Goal: Task Accomplishment & Management: Use online tool/utility

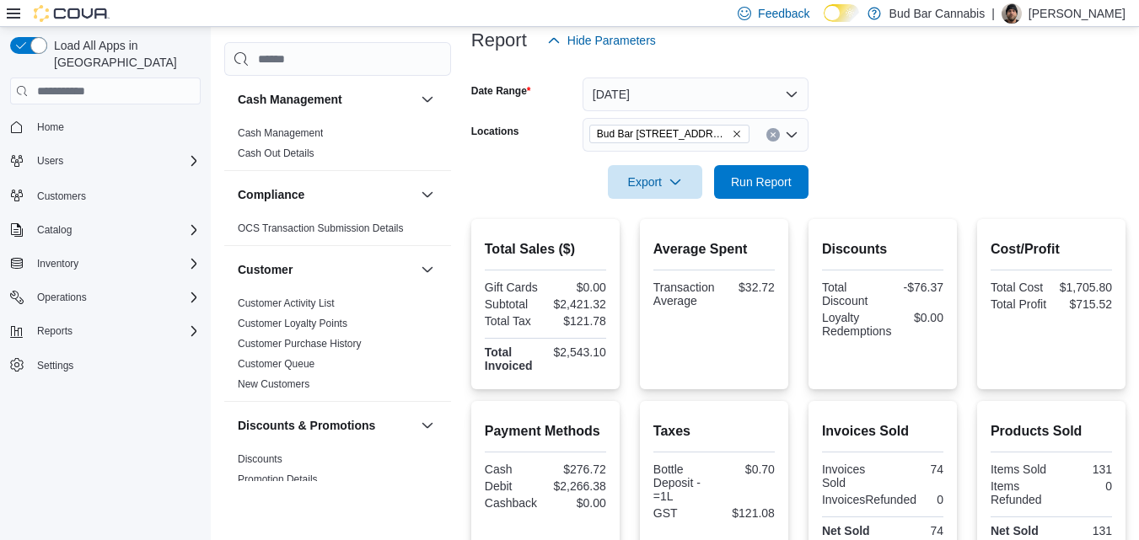
scroll to position [221, 0]
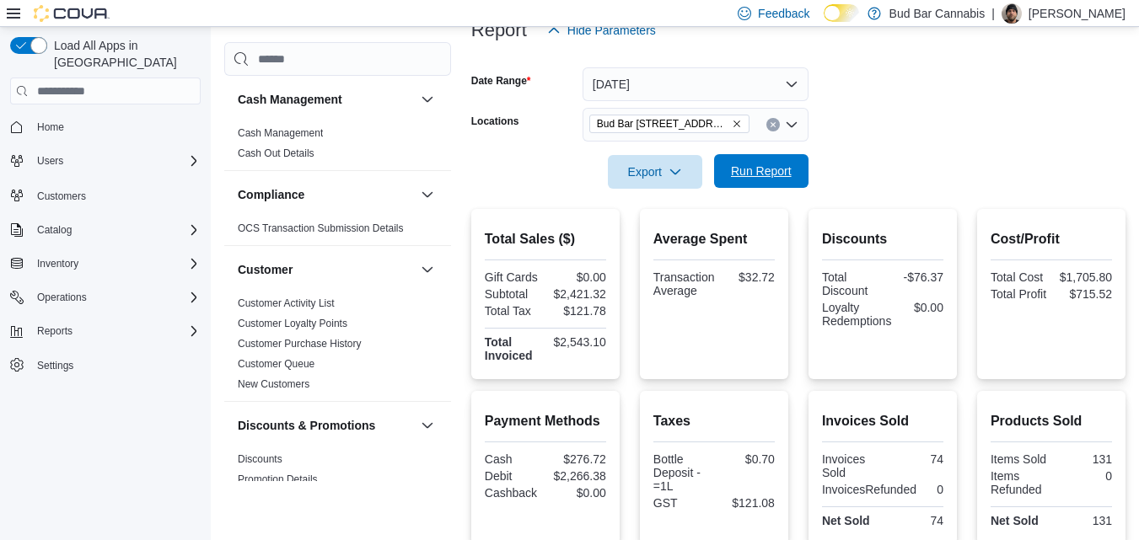
click at [756, 169] on span "Run Report" at bounding box center [761, 171] width 61 height 17
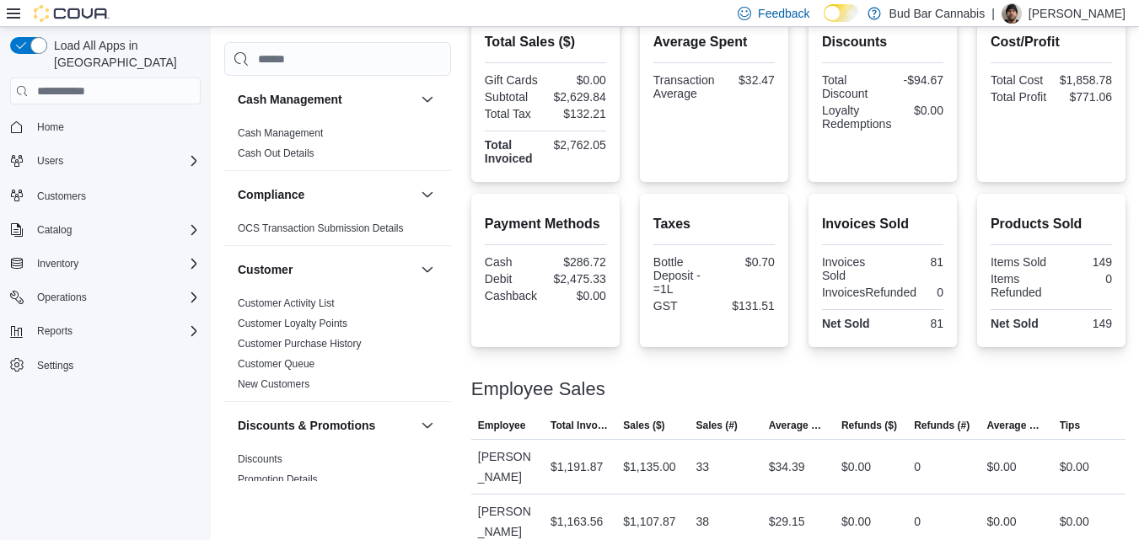
scroll to position [0, 0]
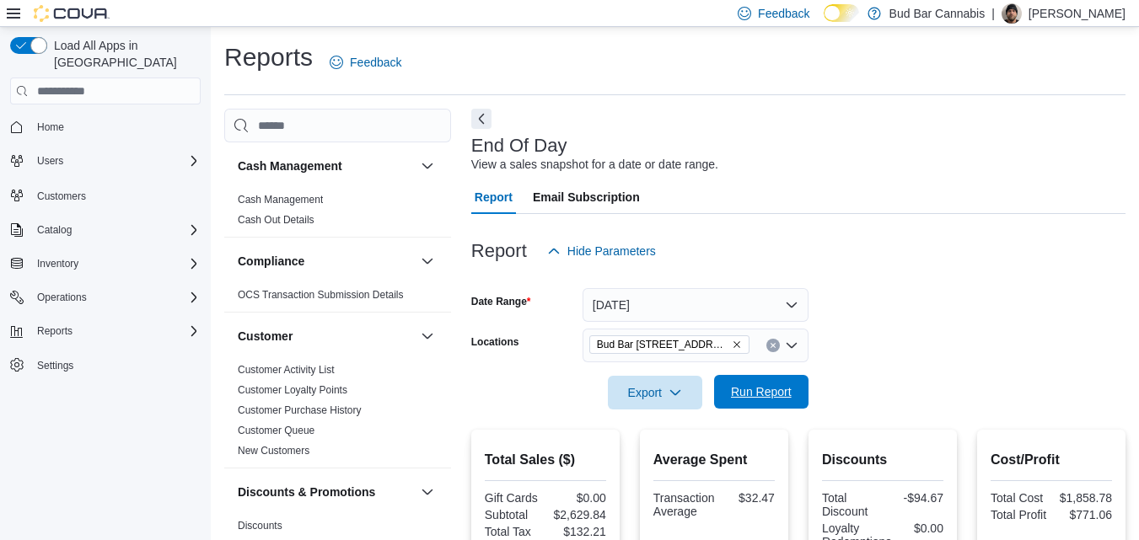
click at [785, 395] on span "Run Report" at bounding box center [761, 391] width 61 height 17
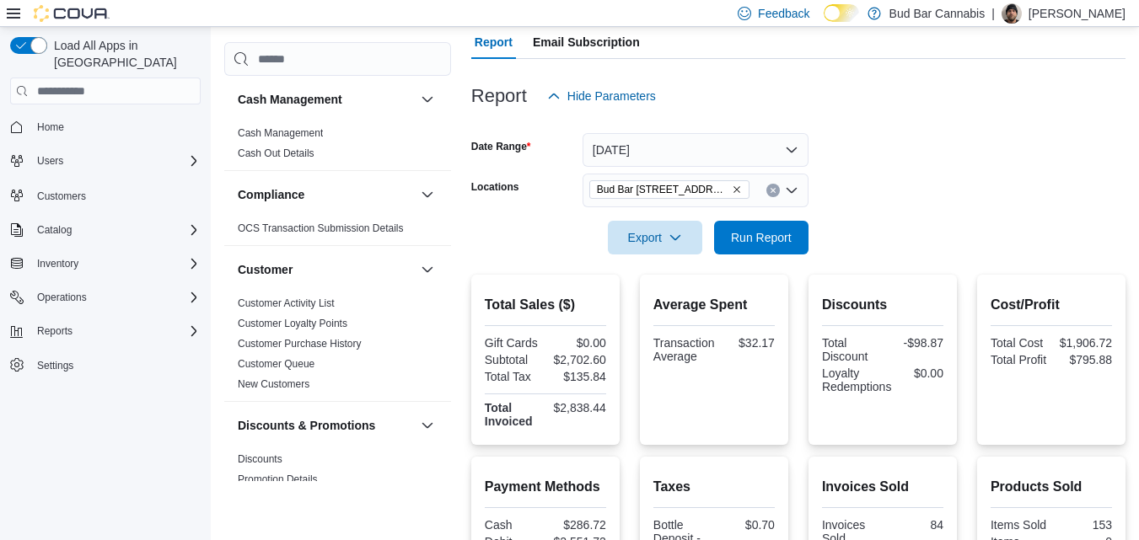
scroll to position [13, 0]
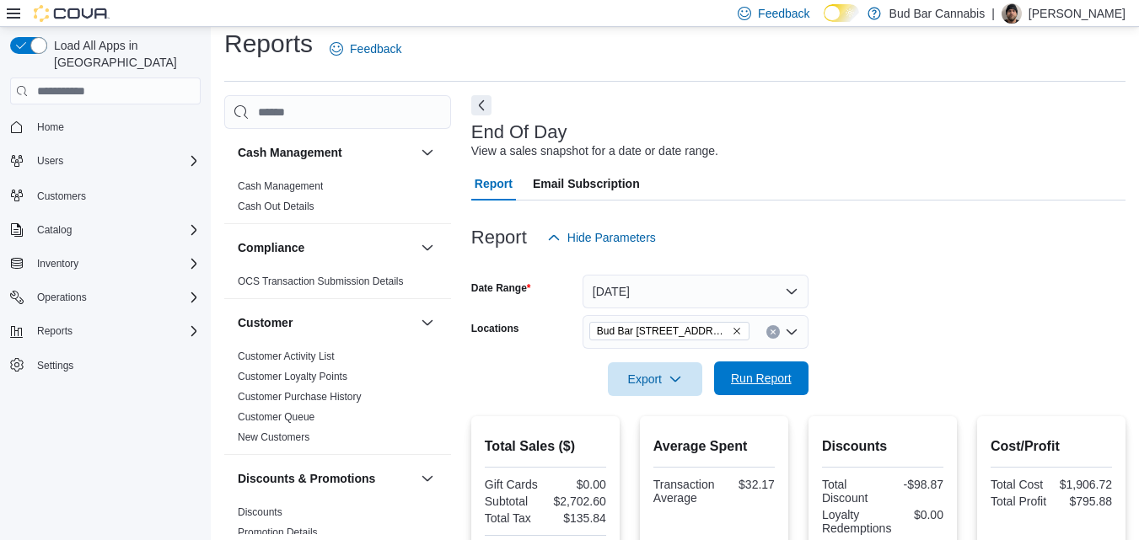
click at [789, 372] on span "Run Report" at bounding box center [761, 378] width 61 height 17
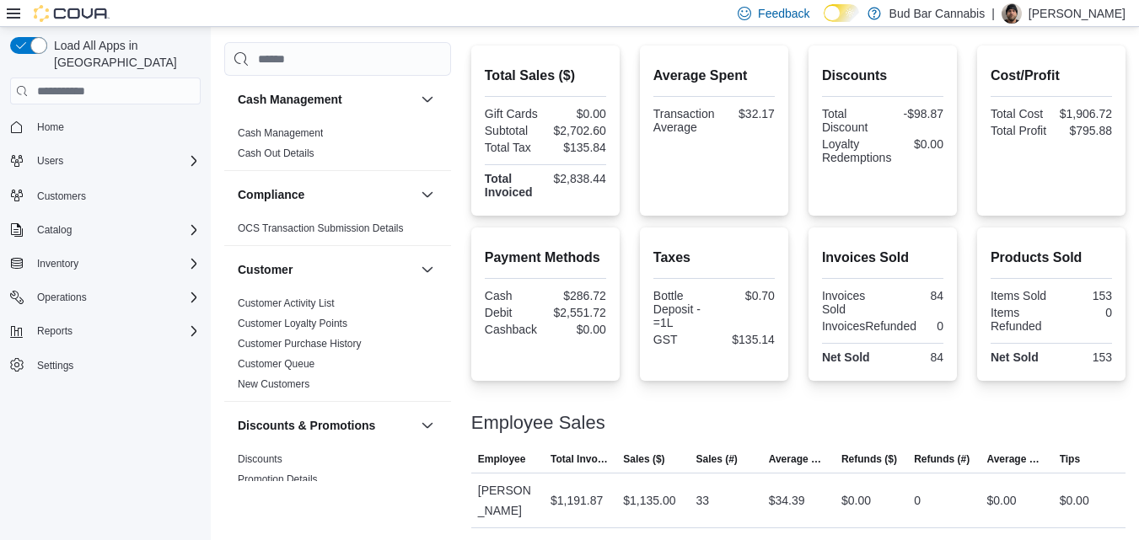
scroll to position [137, 0]
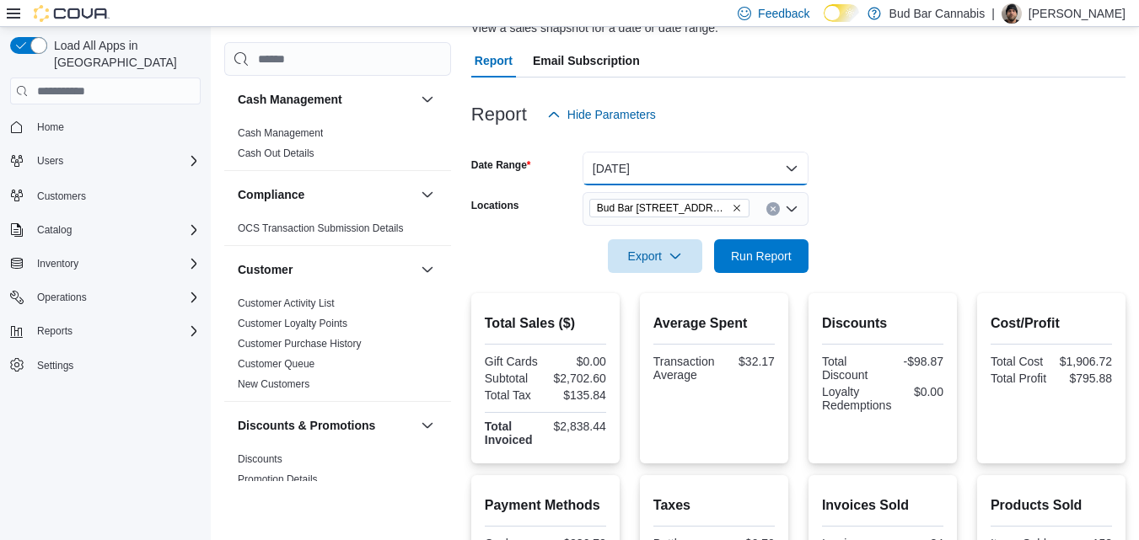
click at [673, 173] on button "Today" at bounding box center [695, 169] width 226 height 34
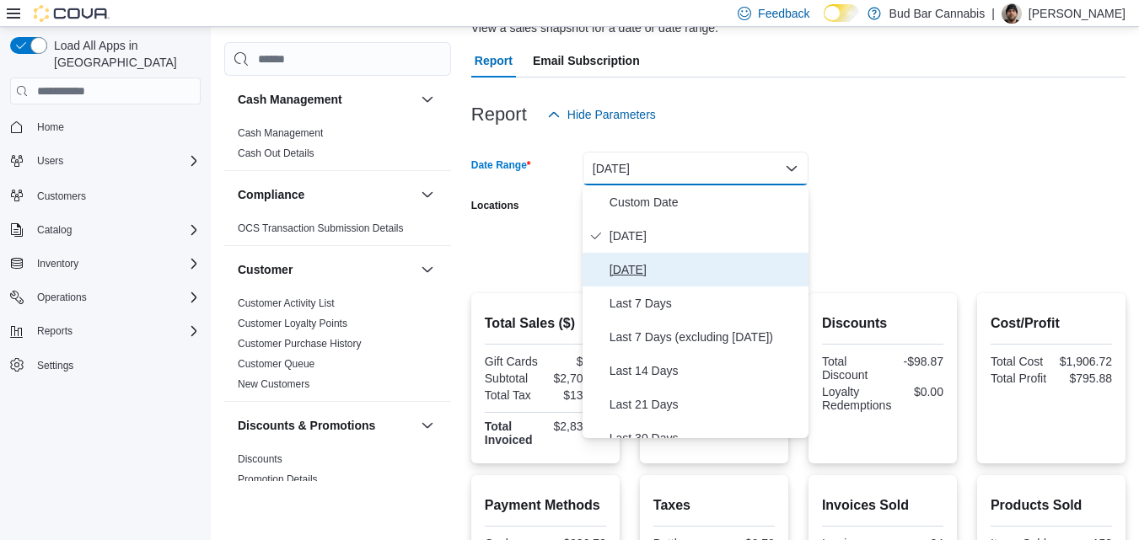
click at [644, 270] on span "Yesterday" at bounding box center [705, 270] width 192 height 20
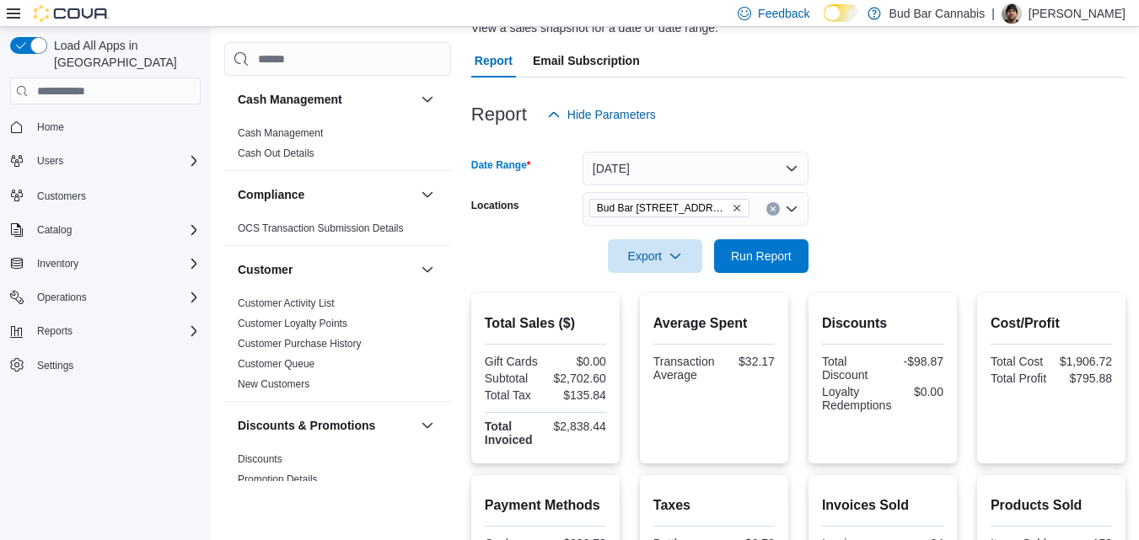
click at [885, 226] on div at bounding box center [798, 232] width 654 height 13
click at [766, 257] on span "Run Report" at bounding box center [761, 255] width 61 height 17
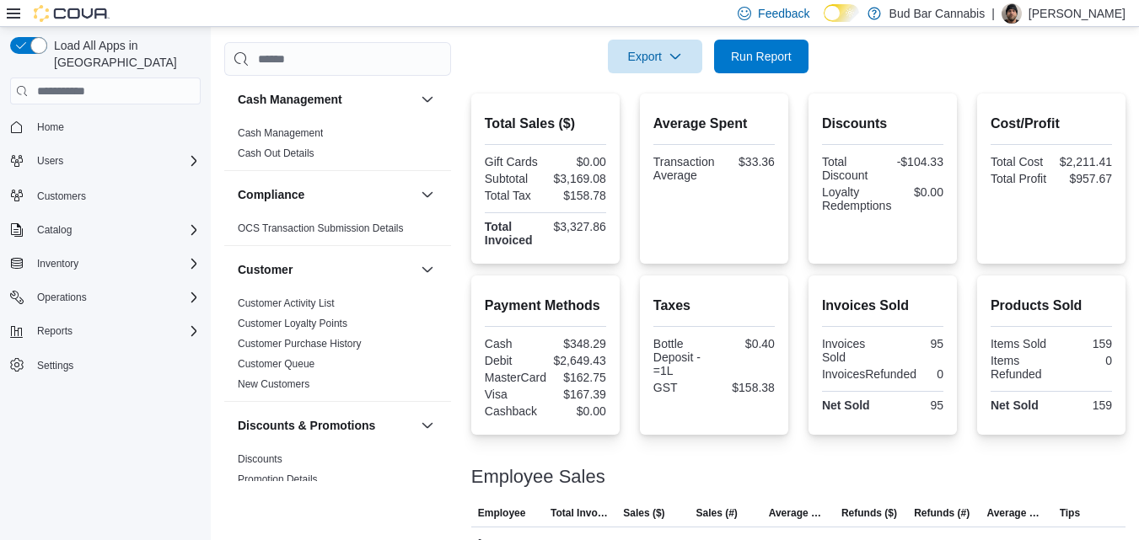
scroll to position [158, 0]
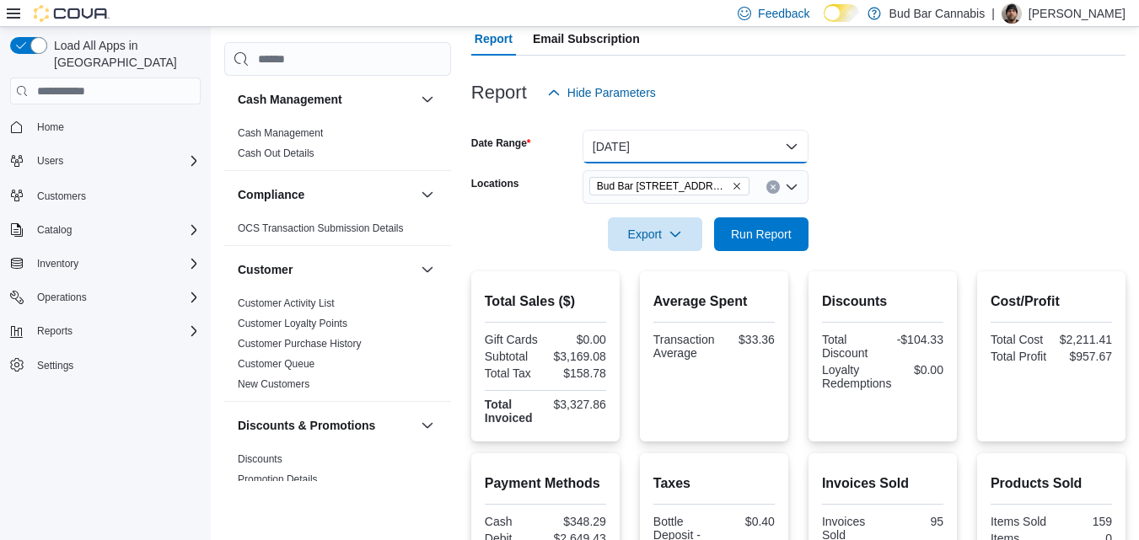
click at [669, 138] on button "Yesterday" at bounding box center [695, 147] width 226 height 34
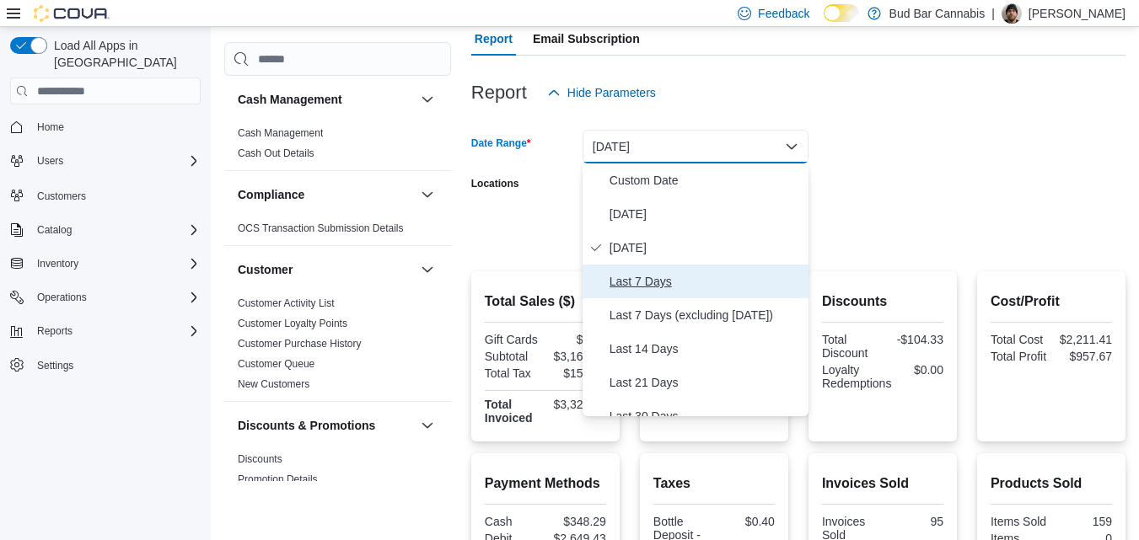
click at [635, 281] on span "Last 7 Days" at bounding box center [705, 281] width 192 height 20
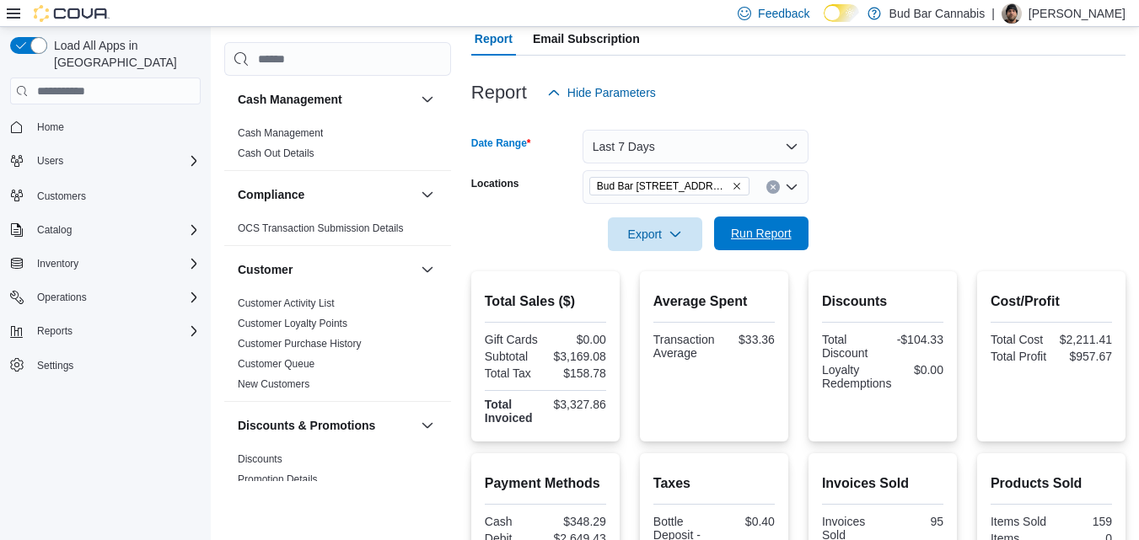
click at [806, 226] on button "Run Report" at bounding box center [761, 234] width 94 height 34
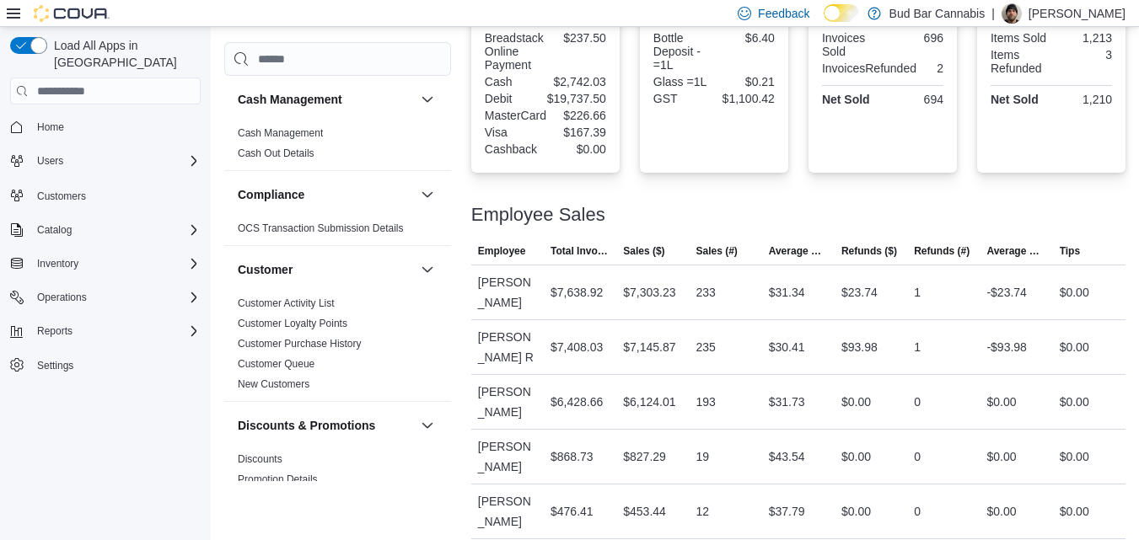
scroll to position [389, 0]
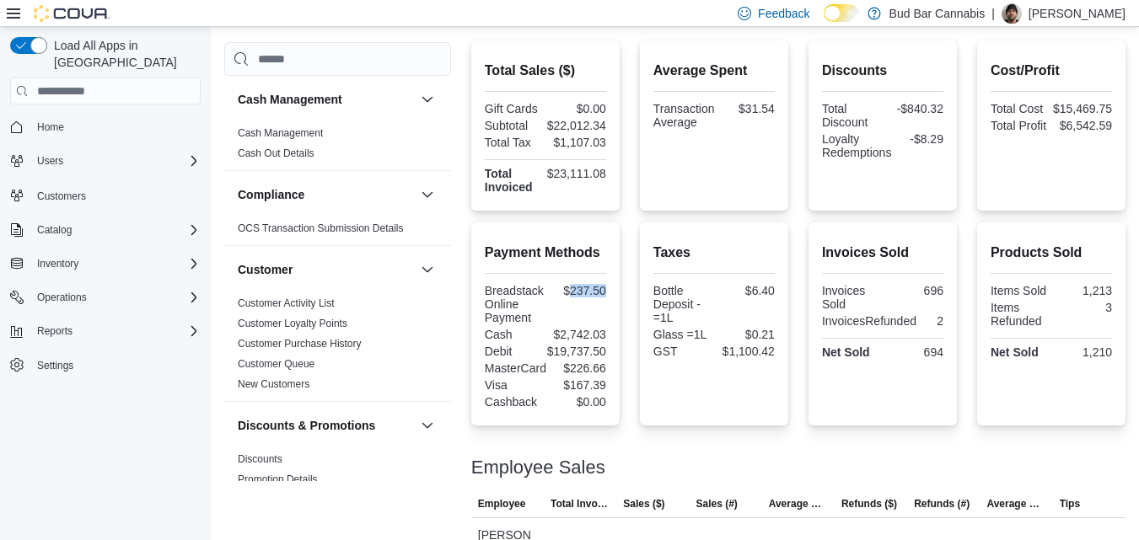
drag, startPoint x: 571, startPoint y: 293, endPoint x: 619, endPoint y: 305, distance: 50.3
click at [619, 305] on div "Payment Methods Breadstack Online Payment $237.50 Cash $2,742.03 Debit $19,737.…" at bounding box center [545, 323] width 148 height 203
click at [630, 276] on div "Payment Methods Breadstack Online Payment $237.50 Cash $2,742.03 Debit $19,737.…" at bounding box center [798, 323] width 654 height 203
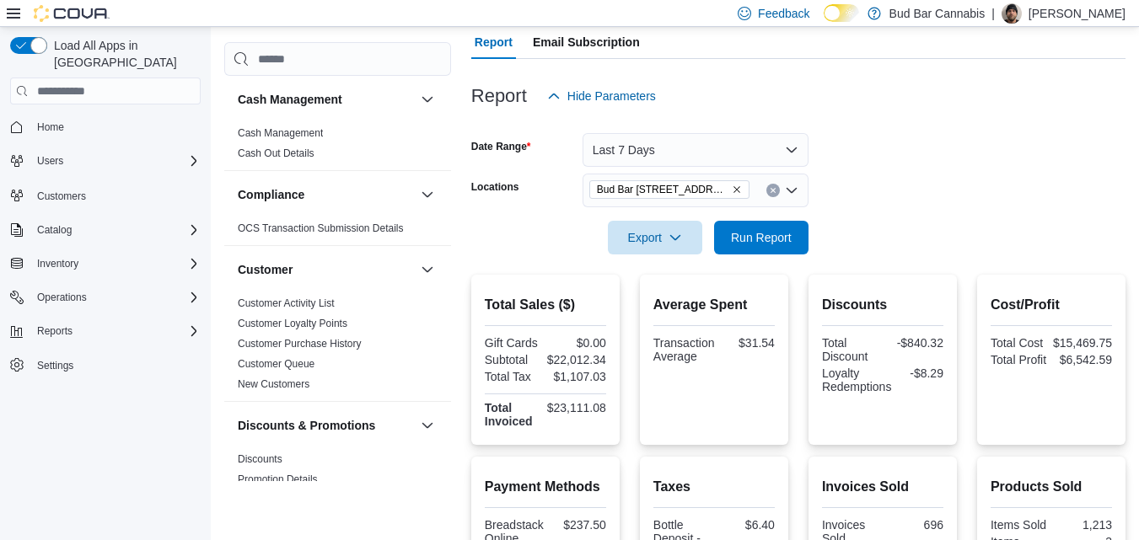
scroll to position [137, 0]
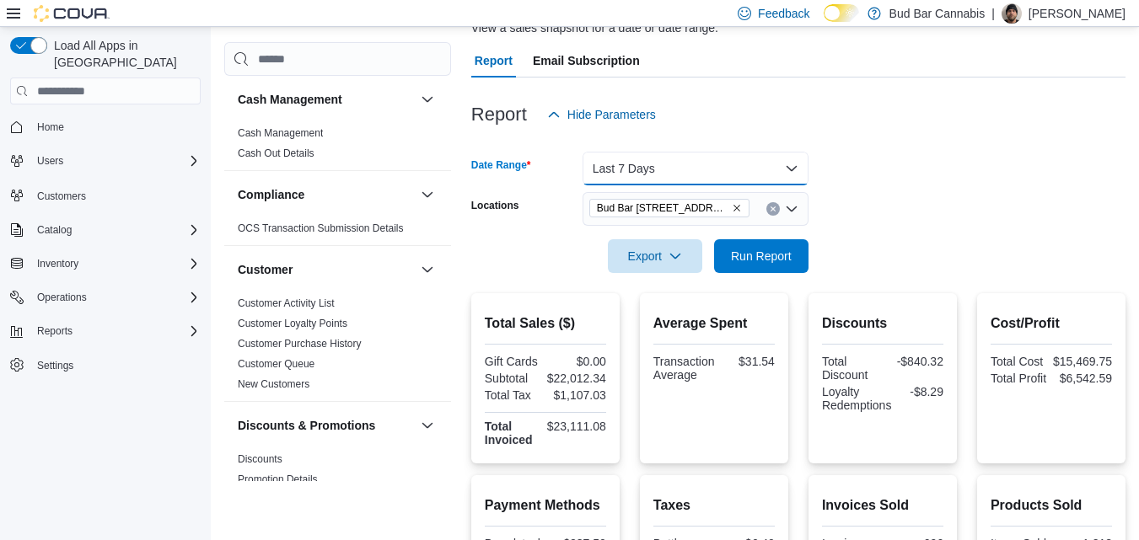
click at [692, 169] on button "Last 7 Days" at bounding box center [695, 169] width 226 height 34
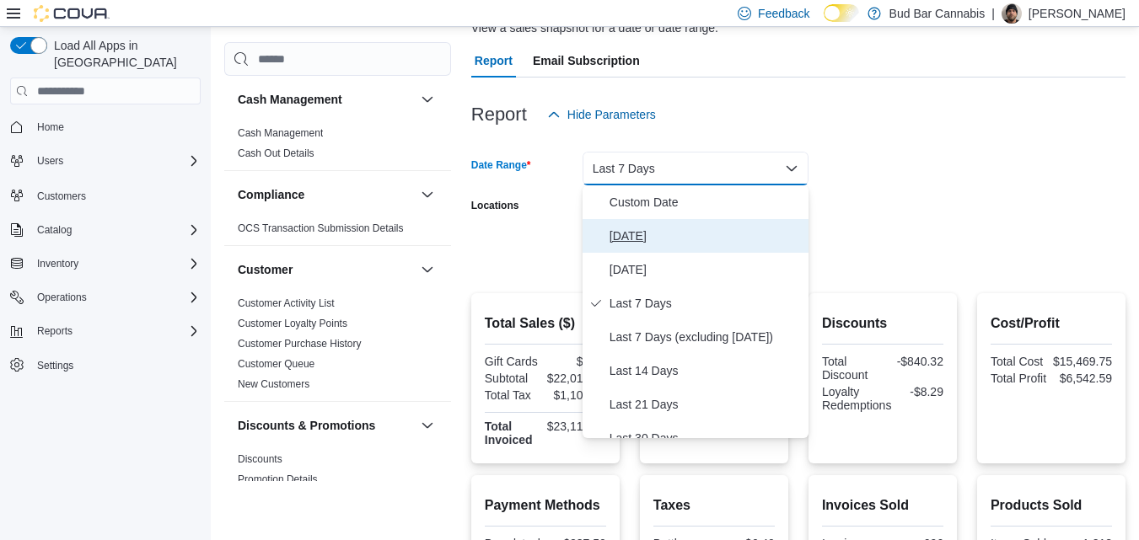
click at [609, 243] on span "Today" at bounding box center [705, 236] width 192 height 20
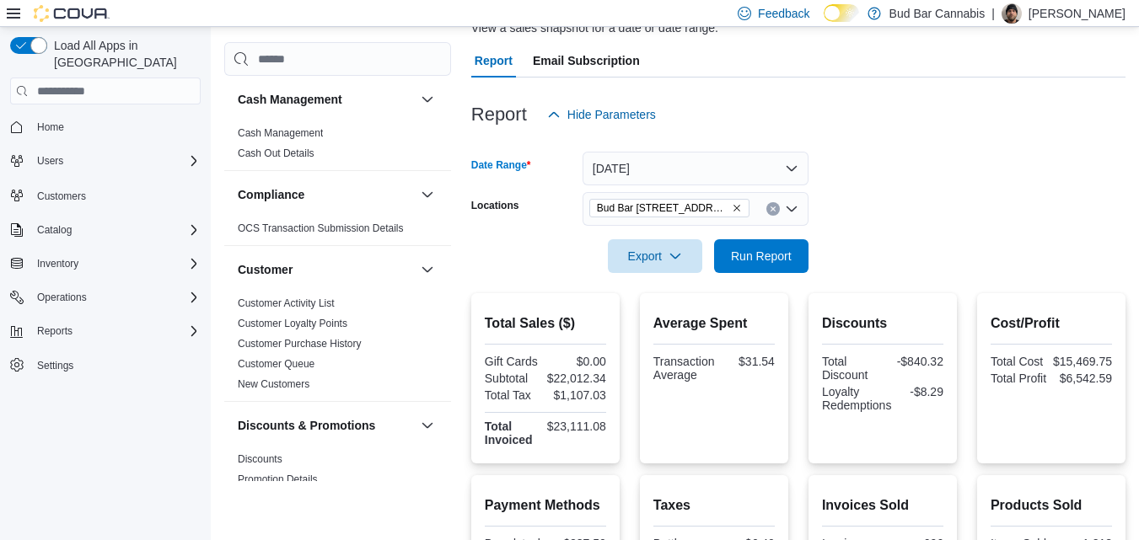
click at [876, 158] on form "Date Range Today Locations Bud Bar 10 ST NW Export Run Report" at bounding box center [798, 202] width 654 height 142
click at [802, 244] on button "Run Report" at bounding box center [761, 256] width 94 height 34
click at [797, 275] on div at bounding box center [798, 283] width 654 height 20
click at [797, 260] on span "Run Report" at bounding box center [761, 256] width 74 height 34
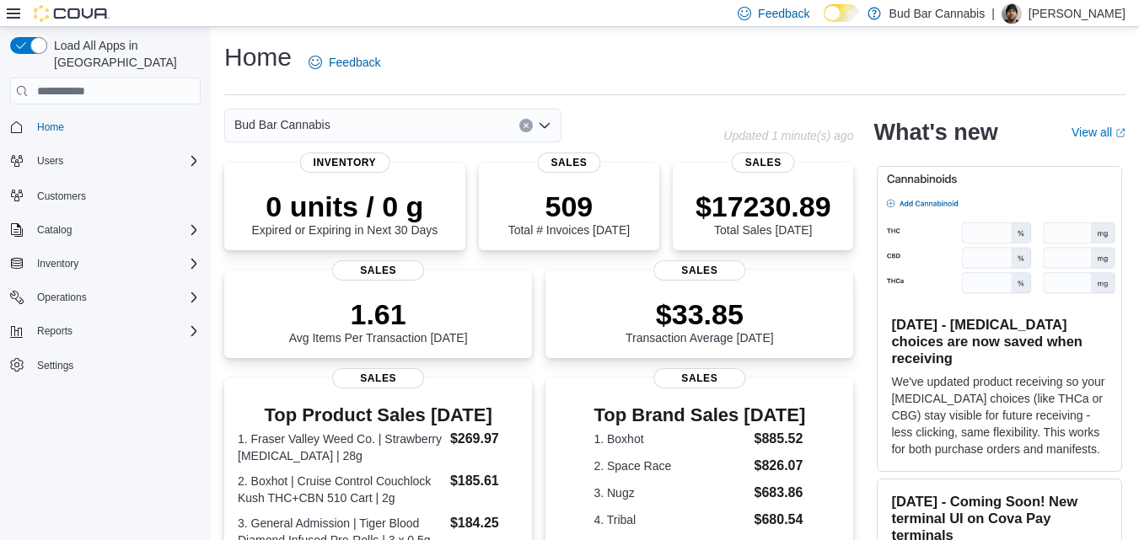
scroll to position [113, 0]
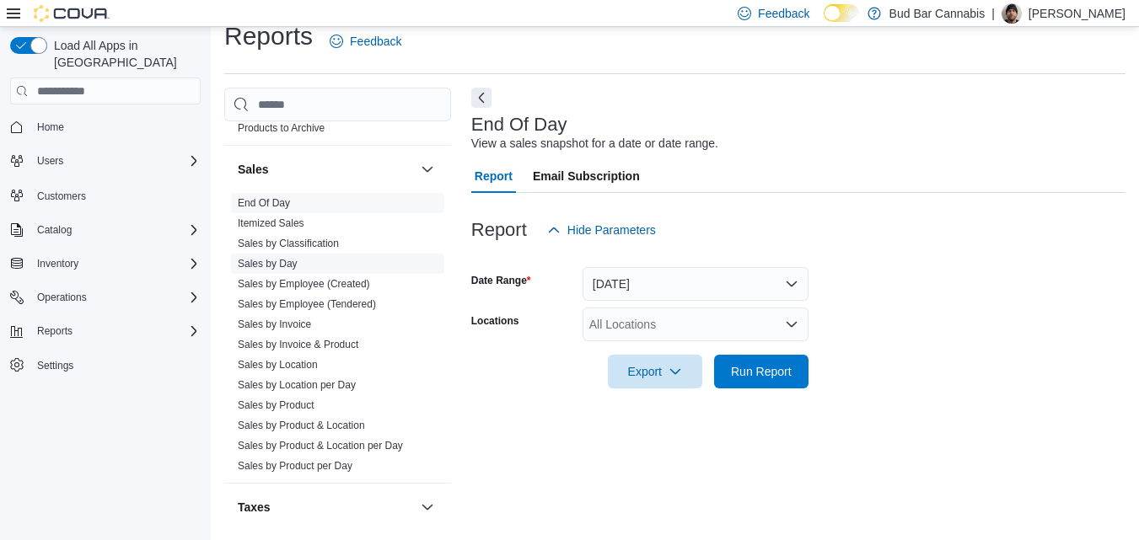
scroll to position [1180, 0]
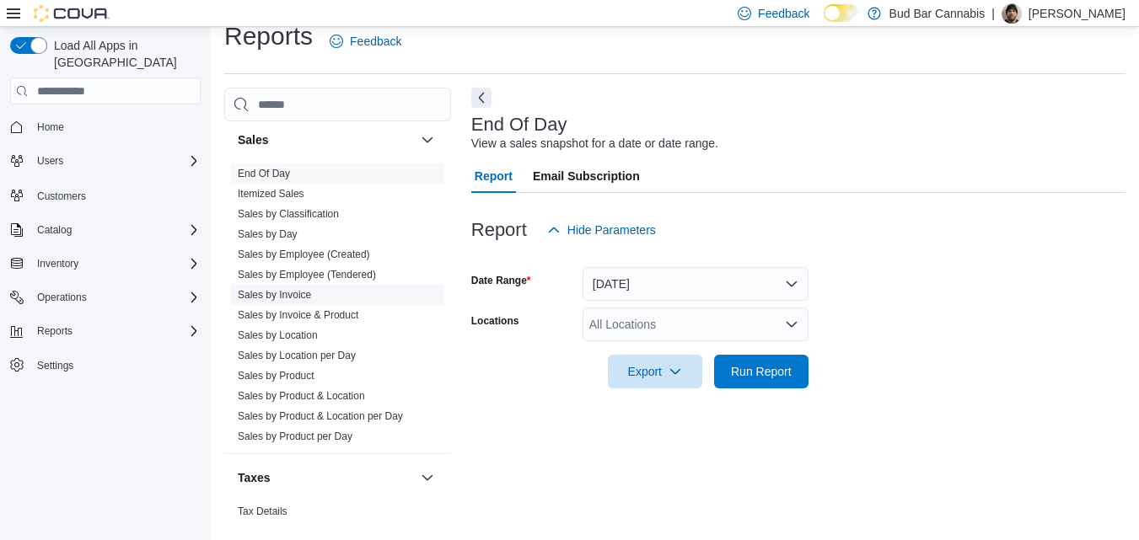
click at [290, 294] on link "Sales by Invoice" at bounding box center [274, 295] width 73 height 12
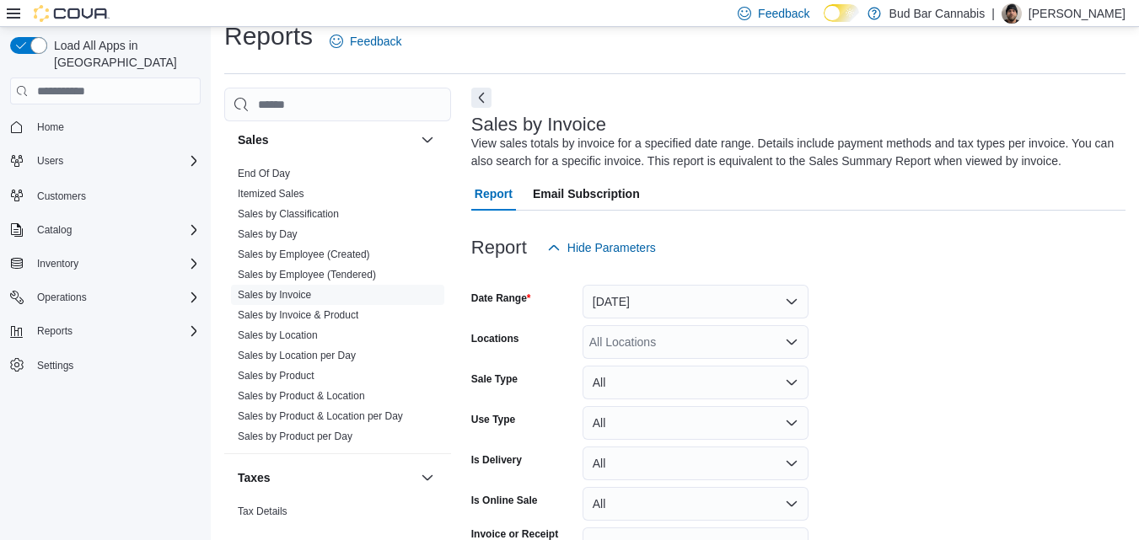
scroll to position [56, 0]
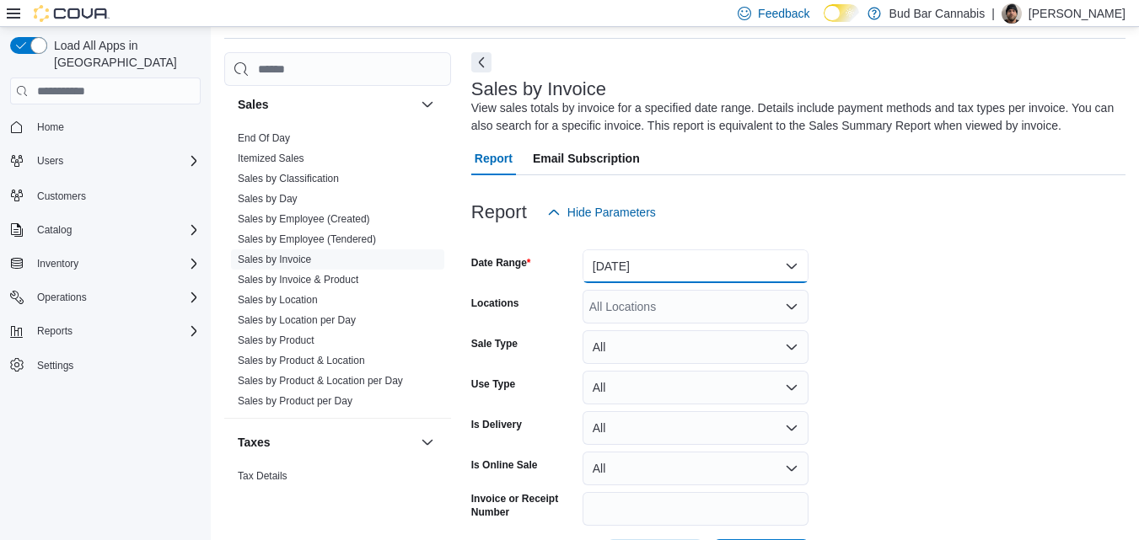
click at [743, 260] on button "Yesterday" at bounding box center [695, 266] width 226 height 34
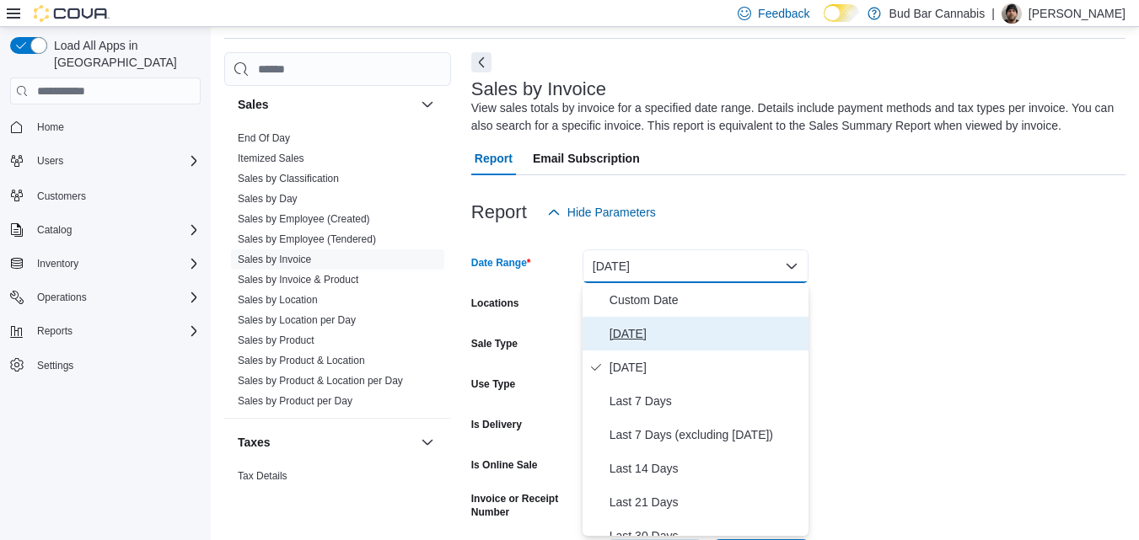
click at [640, 322] on button "Today" at bounding box center [695, 334] width 226 height 34
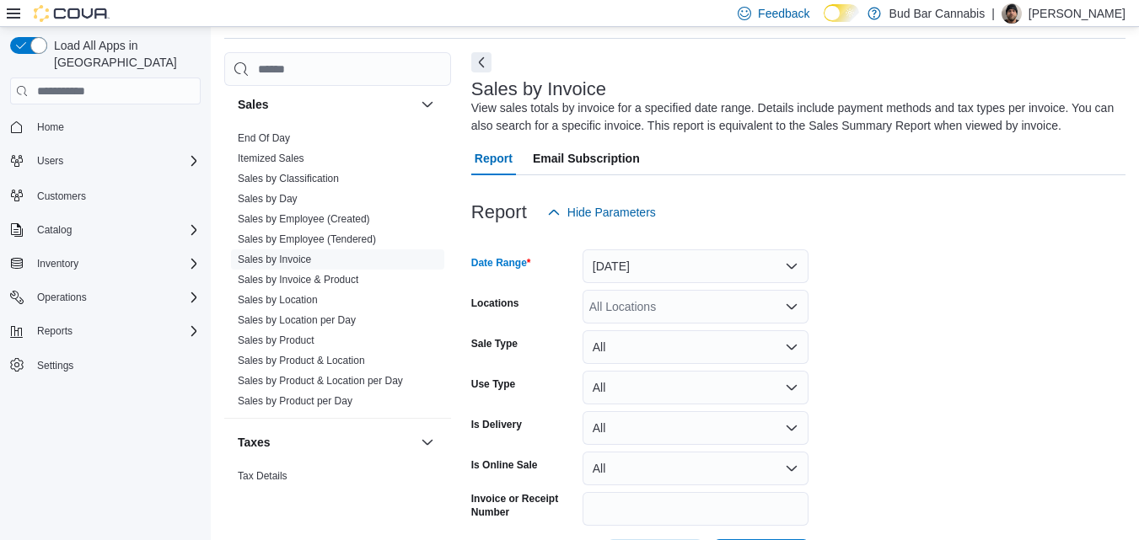
click at [1000, 303] on form "Date Range Today Locations All Locations Sale Type All Use Type All Is Delivery…" at bounding box center [798, 401] width 654 height 344
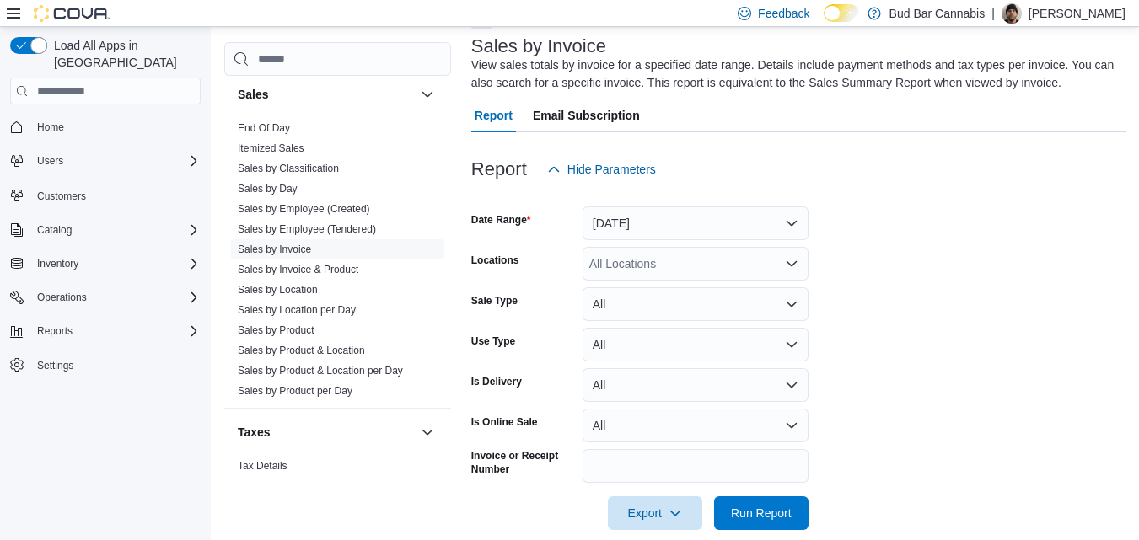
scroll to position [123, 0]
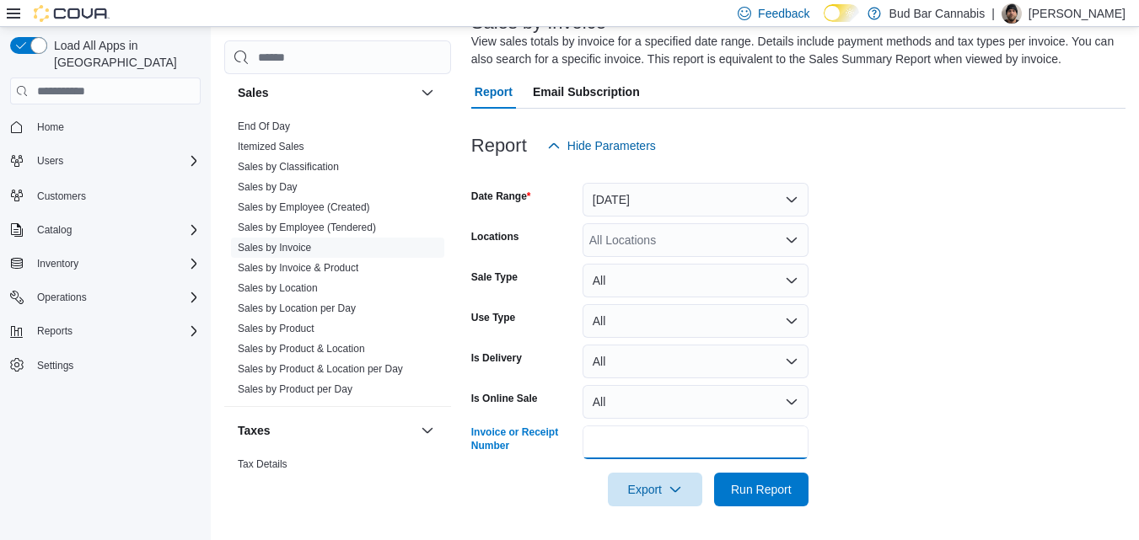
click at [643, 445] on input "Invoice or Receipt Number" at bounding box center [695, 443] width 226 height 34
type input "**********"
click at [714, 473] on button "Run Report" at bounding box center [761, 490] width 94 height 34
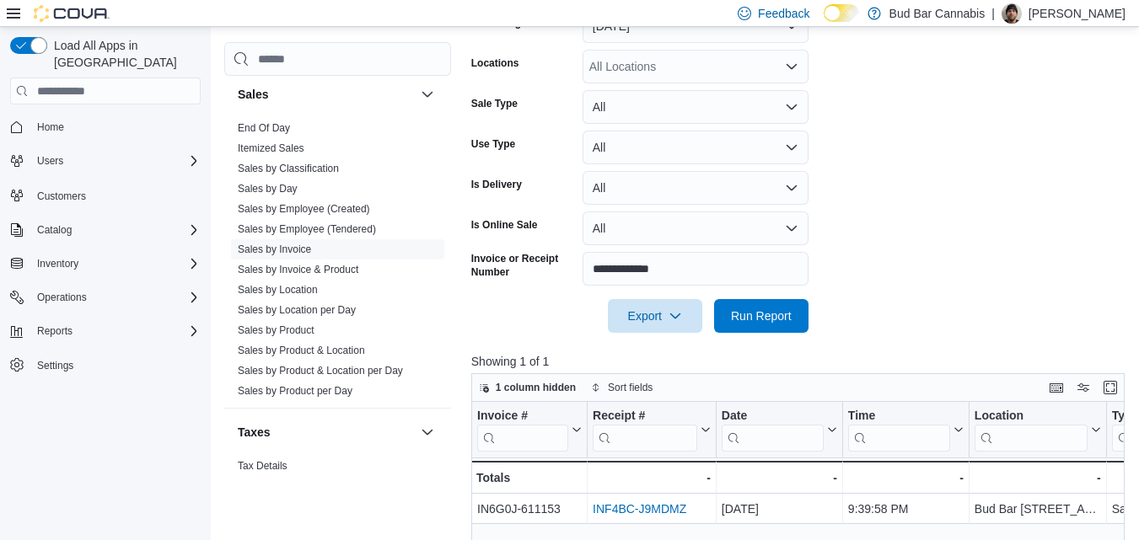
scroll to position [576, 0]
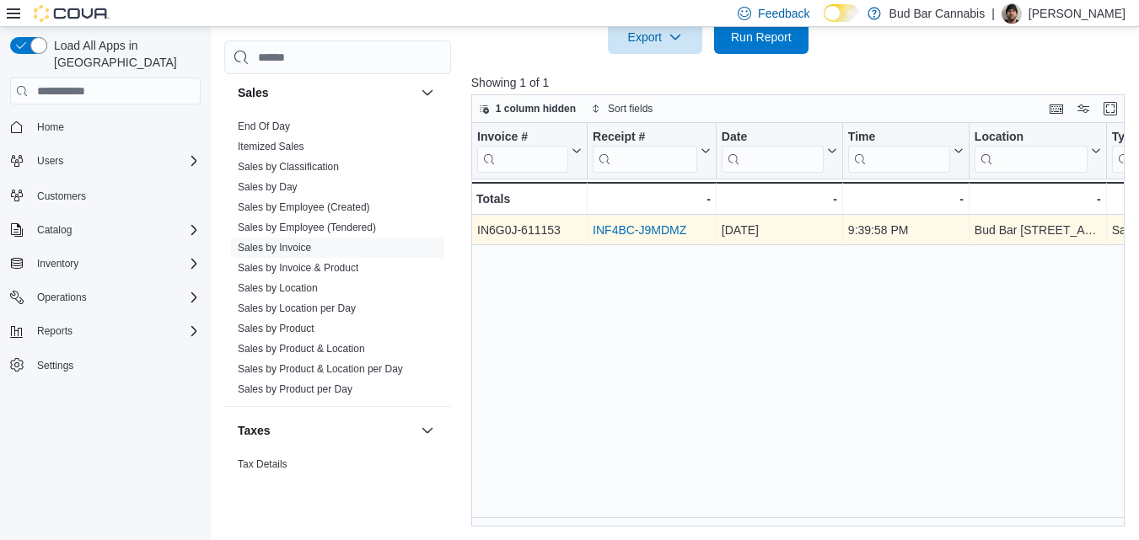
click at [631, 230] on link "INF4BC-J9MDMZ" at bounding box center [639, 229] width 94 height 13
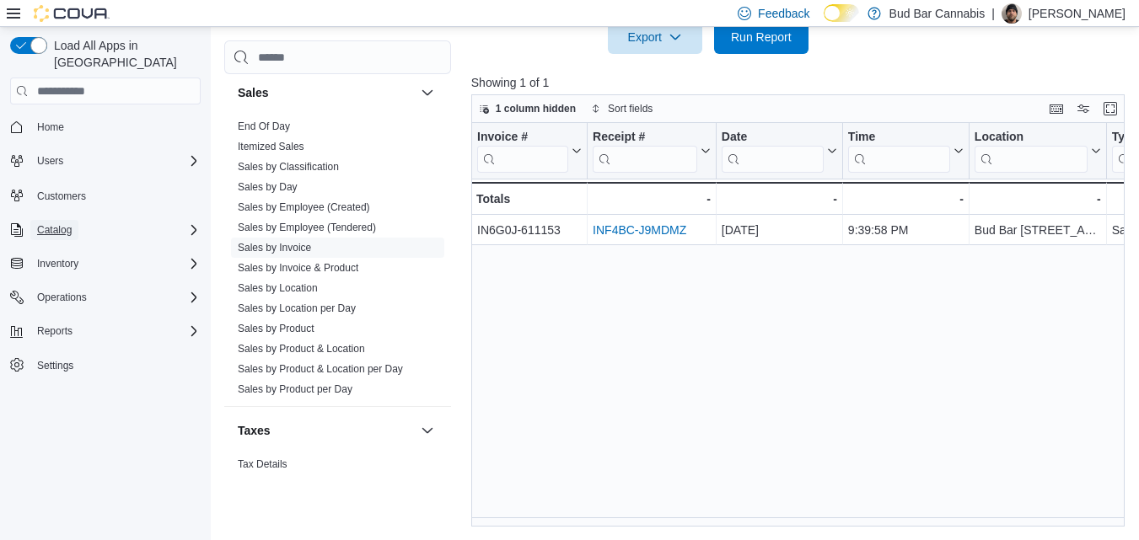
click at [68, 223] on span "Catalog" at bounding box center [54, 229] width 35 height 13
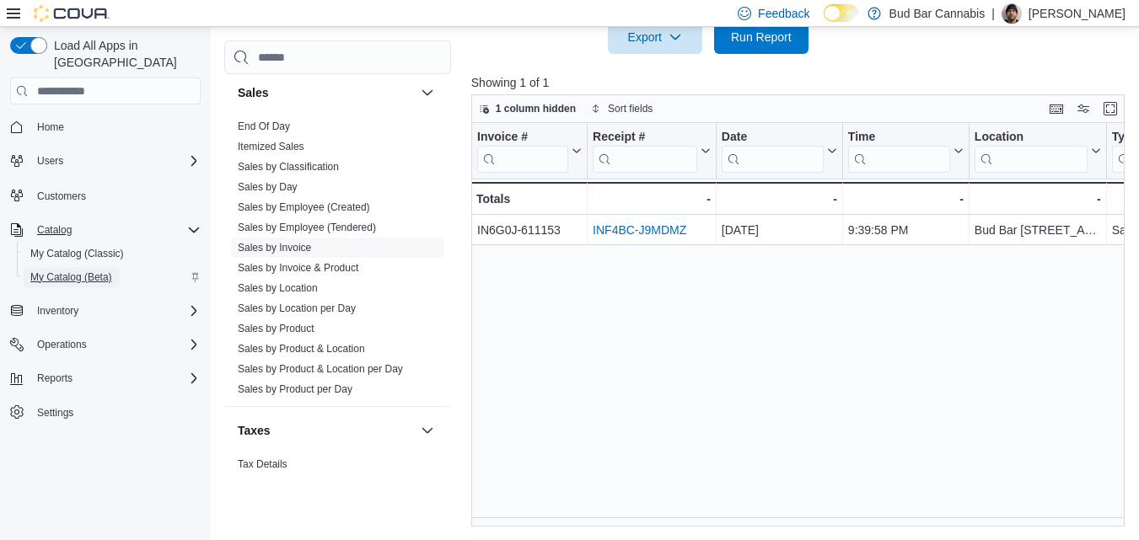
click at [74, 271] on span "My Catalog (Beta)" at bounding box center [71, 277] width 82 height 13
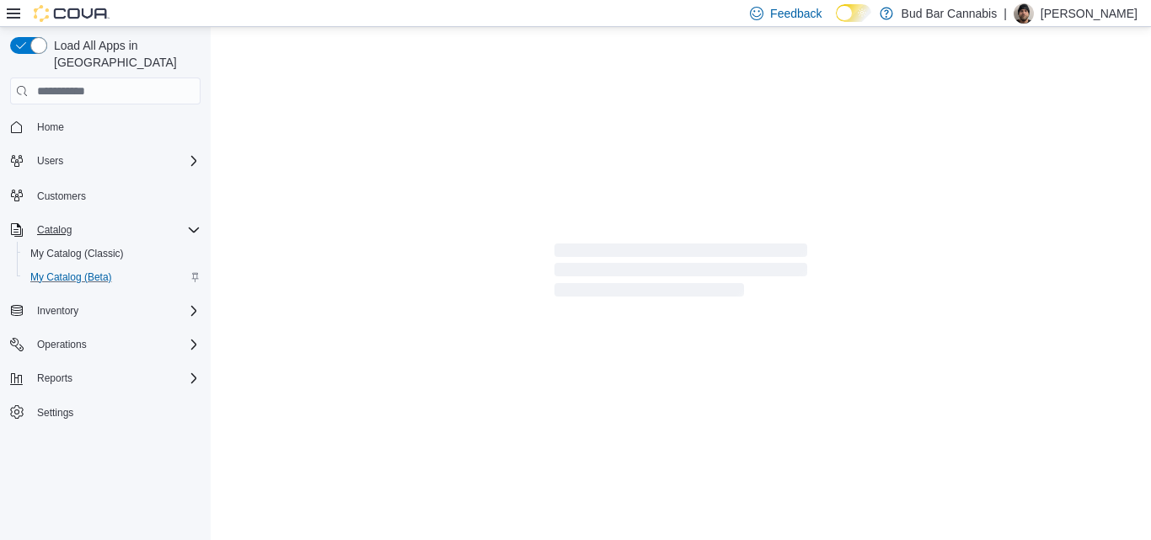
select select "**********"
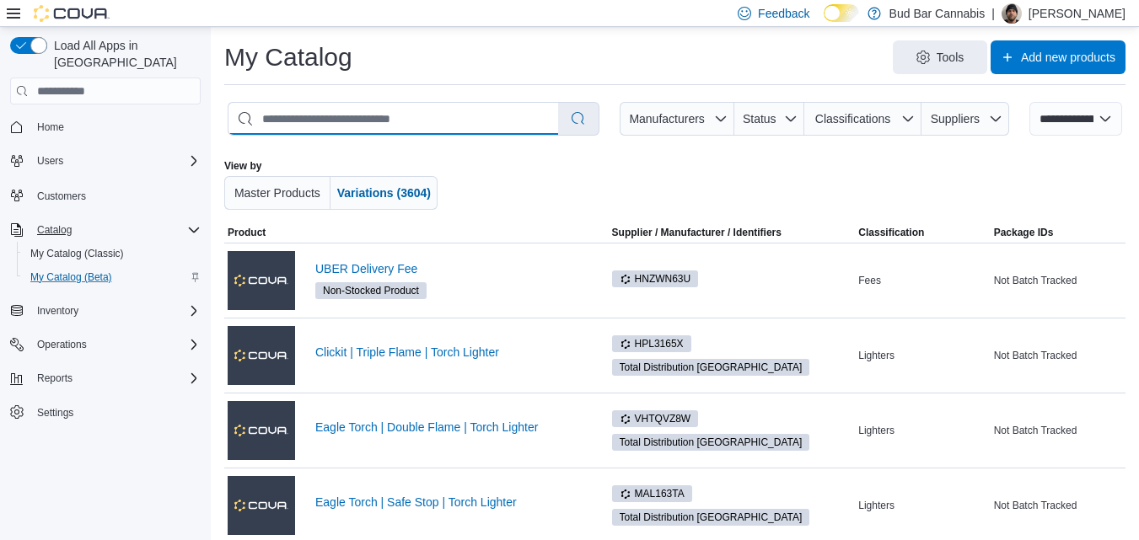
click at [410, 119] on input "search" at bounding box center [393, 119] width 330 height 32
type input "****"
select select "*********"
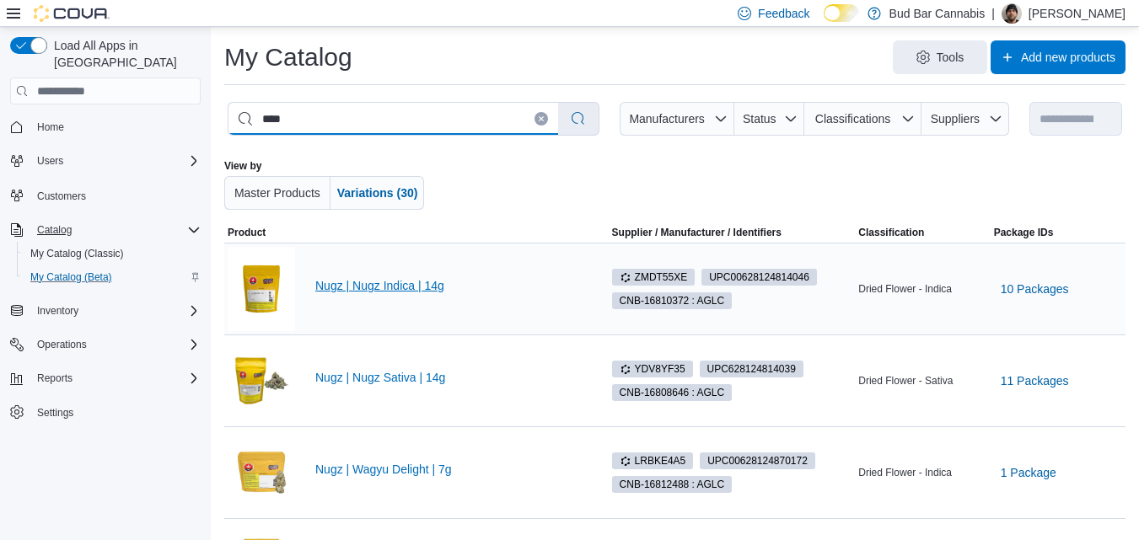
type input "****"
click at [427, 287] on link "Nugz | Nugz Indica | 14g" at bounding box center [448, 285] width 266 height 13
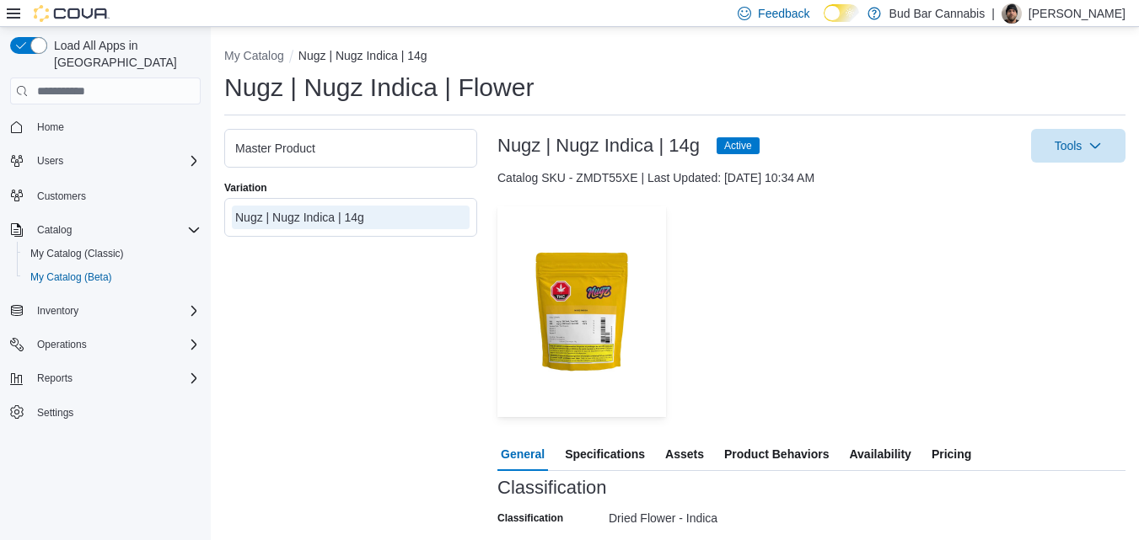
click at [939, 454] on span "Pricing" at bounding box center [951, 454] width 40 height 34
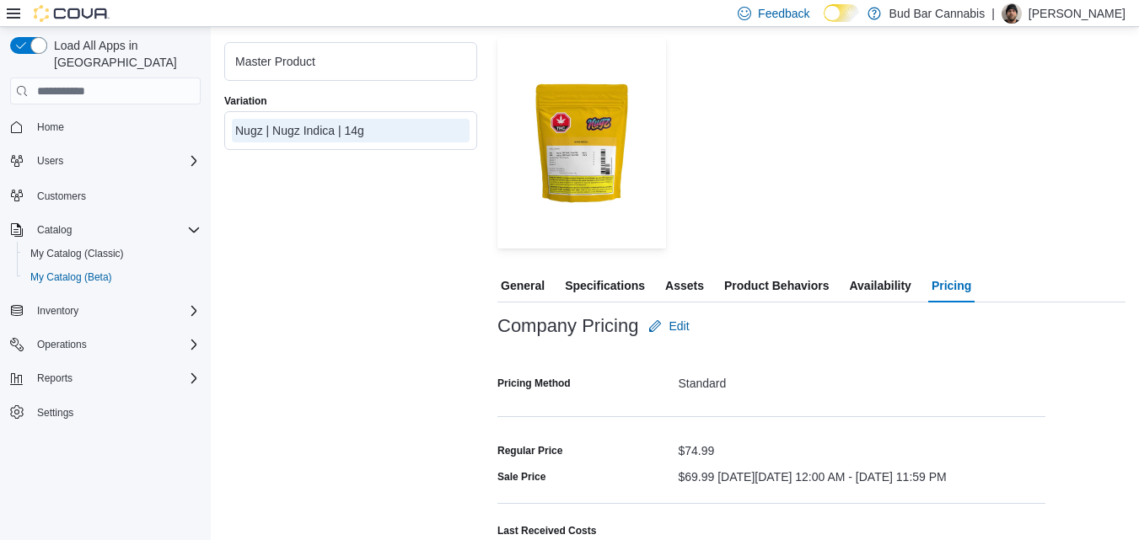
scroll to position [253, 0]
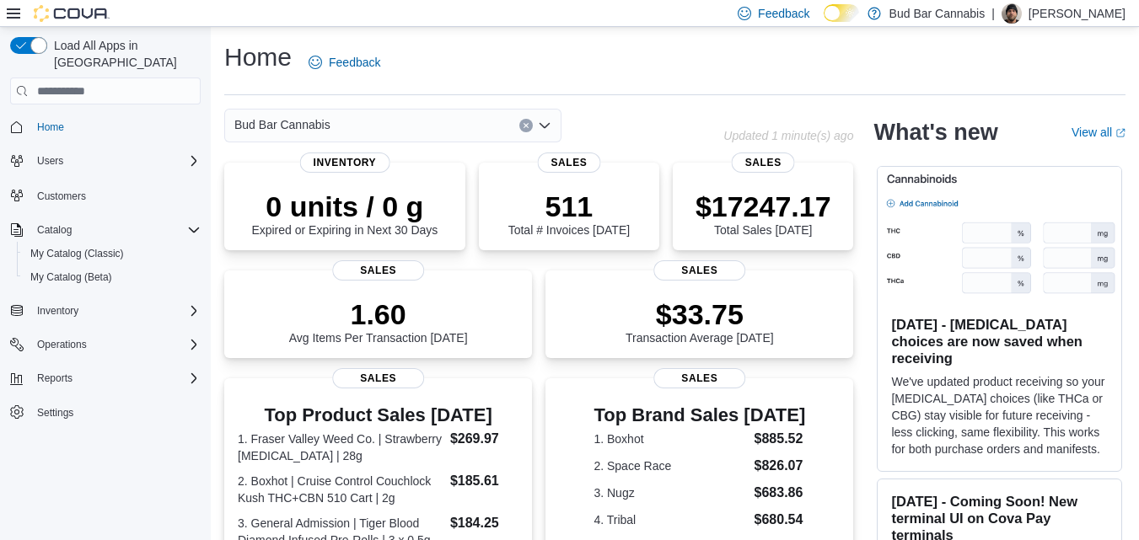
click at [527, 121] on button "Clear input" at bounding box center [525, 125] width 13 height 13
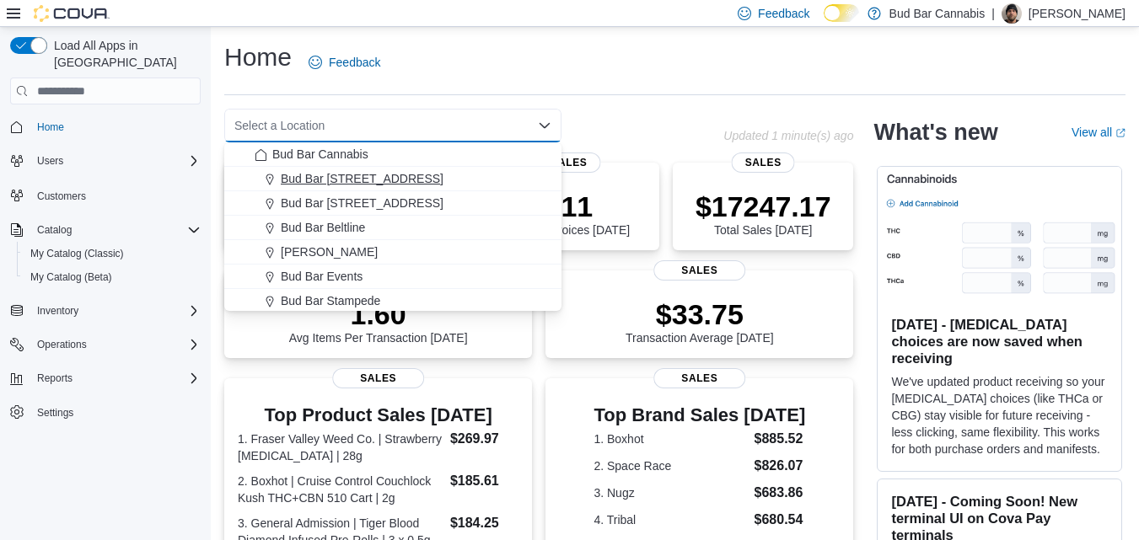
click at [313, 182] on span "Bud Bar [STREET_ADDRESS]" at bounding box center [362, 178] width 163 height 17
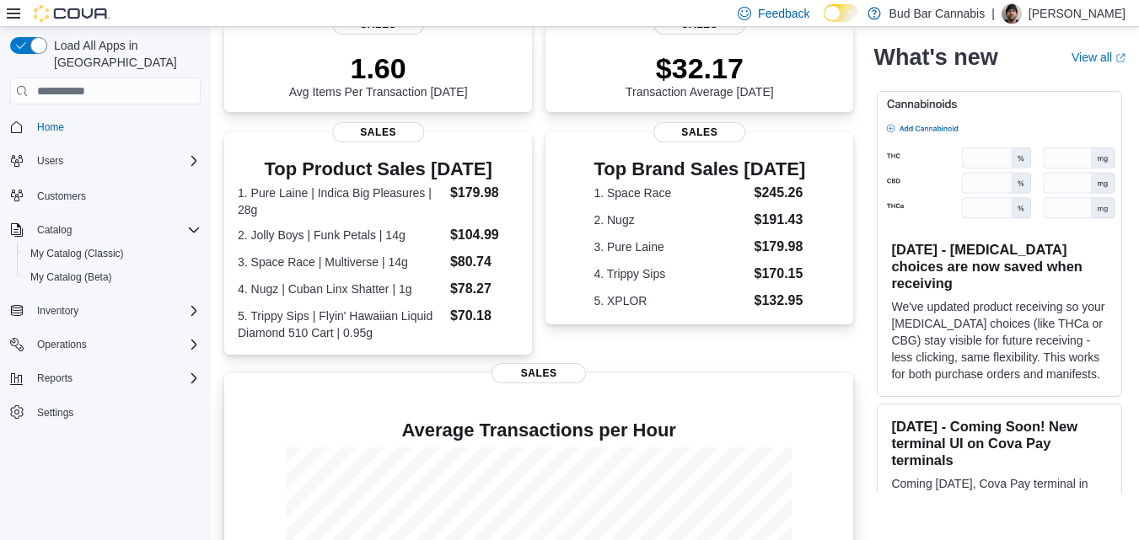
scroll to position [435, 0]
